Goal: Information Seeking & Learning: Check status

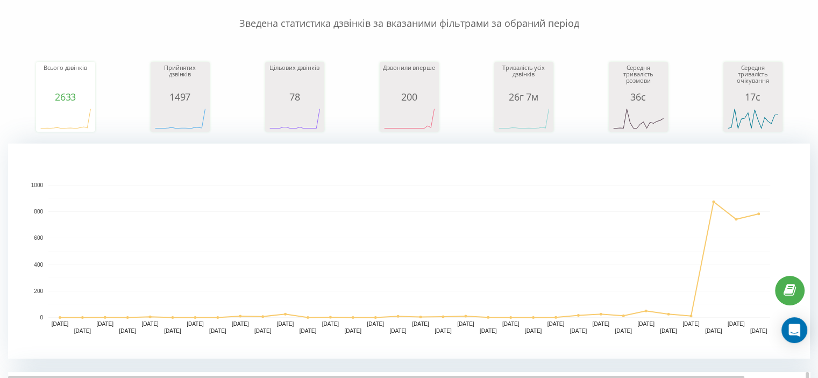
scroll to position [323, 0]
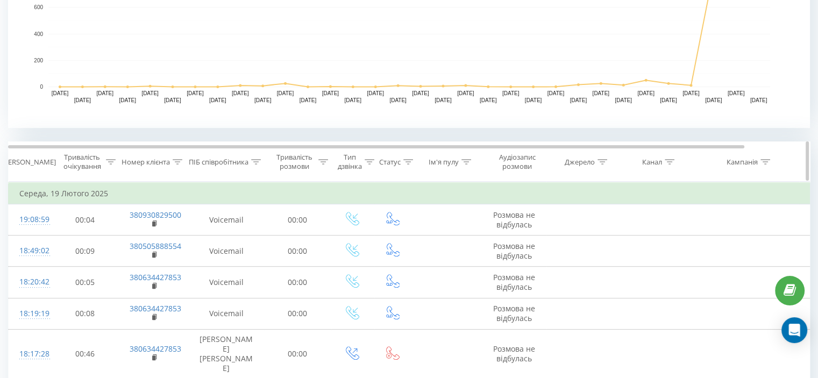
click at [256, 161] on icon at bounding box center [256, 161] width 10 height 5
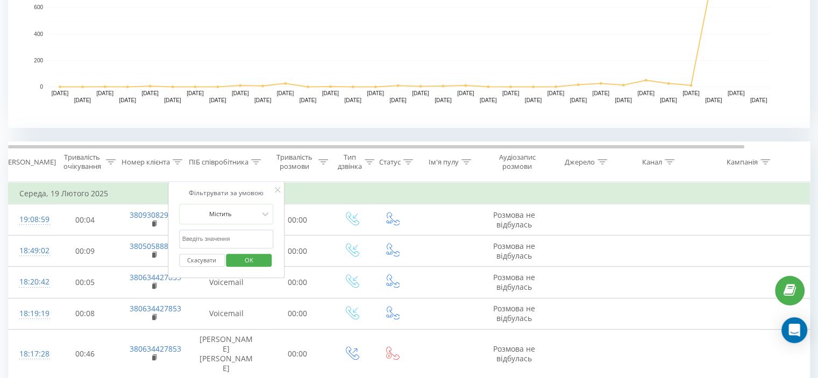
click at [229, 242] on input "text" at bounding box center [226, 239] width 95 height 19
type input "Чапрак"
click at [243, 263] on span "OK" at bounding box center [249, 260] width 30 height 17
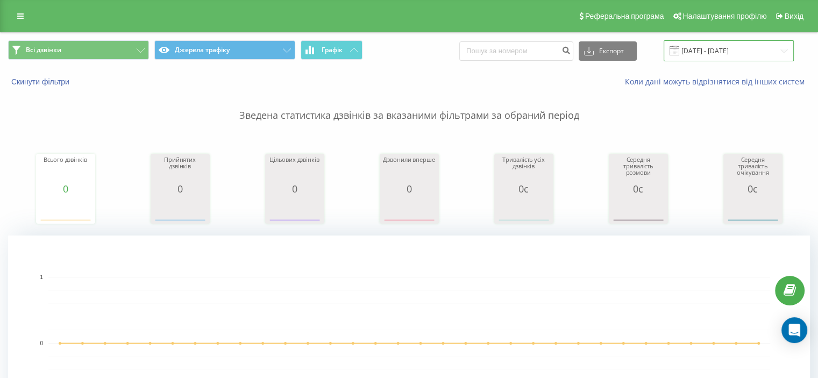
click at [735, 47] on input "19.01.2025 - 19.02.2025" at bounding box center [728, 50] width 130 height 21
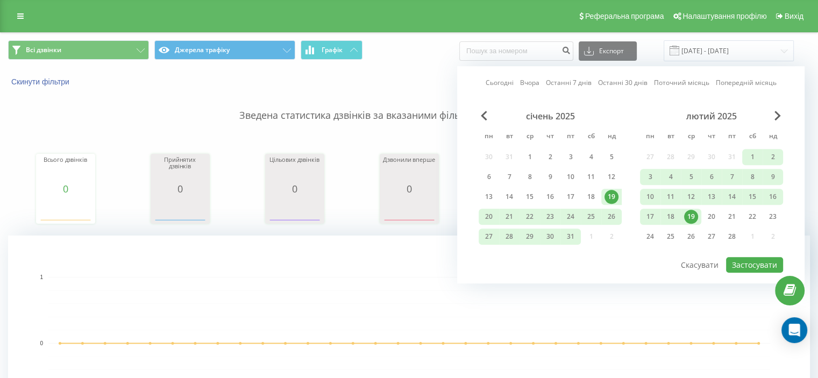
click at [492, 83] on link "Сьогодні" at bounding box center [499, 83] width 28 height 10
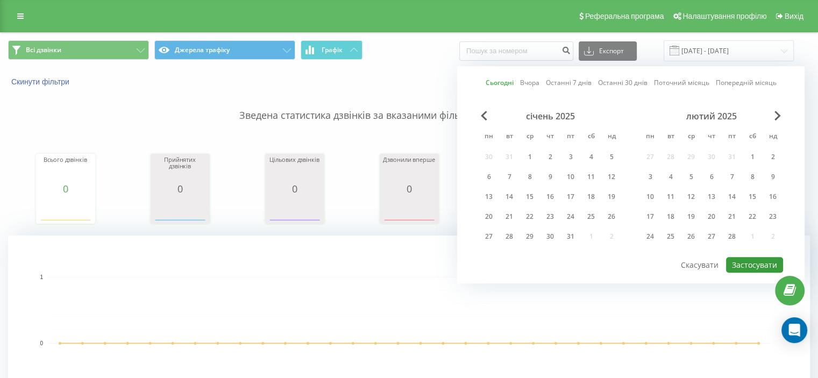
click at [746, 261] on button "Застосувати" at bounding box center [754, 265] width 57 height 16
type input "[DATE] - [DATE]"
